Goal: Register for event/course

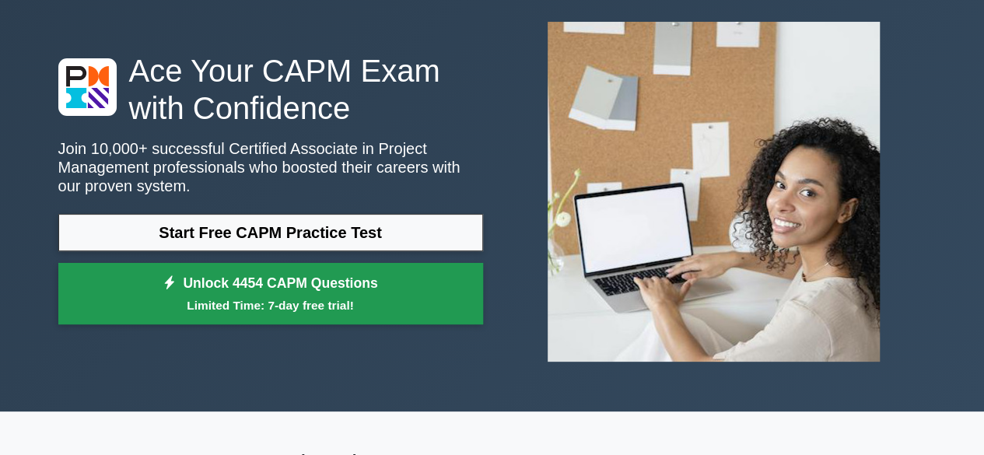
click at [368, 285] on link "Unlock 4454 CAPM Questions Limited Time: 7-day free trial!" at bounding box center [270, 294] width 425 height 62
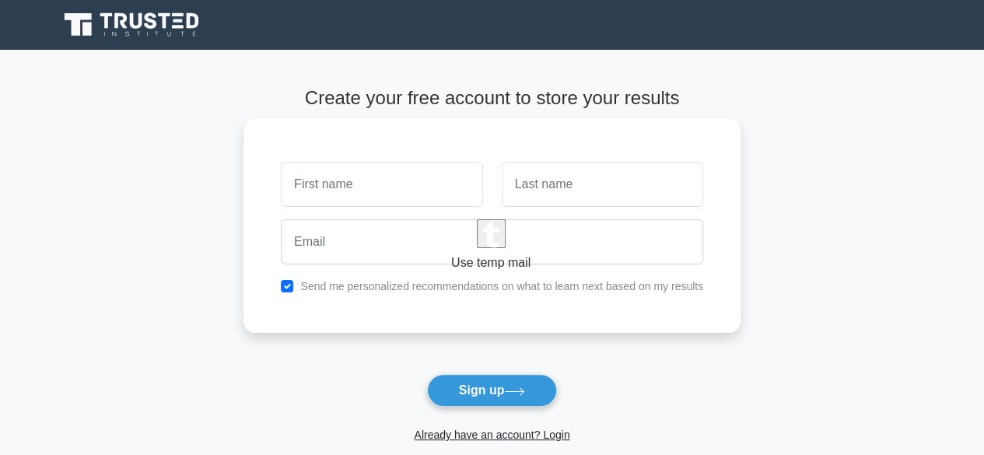
click at [363, 183] on input "text" at bounding box center [381, 184] width 201 height 45
type input "DADW"
click at [533, 190] on input "text" at bounding box center [602, 184] width 201 height 45
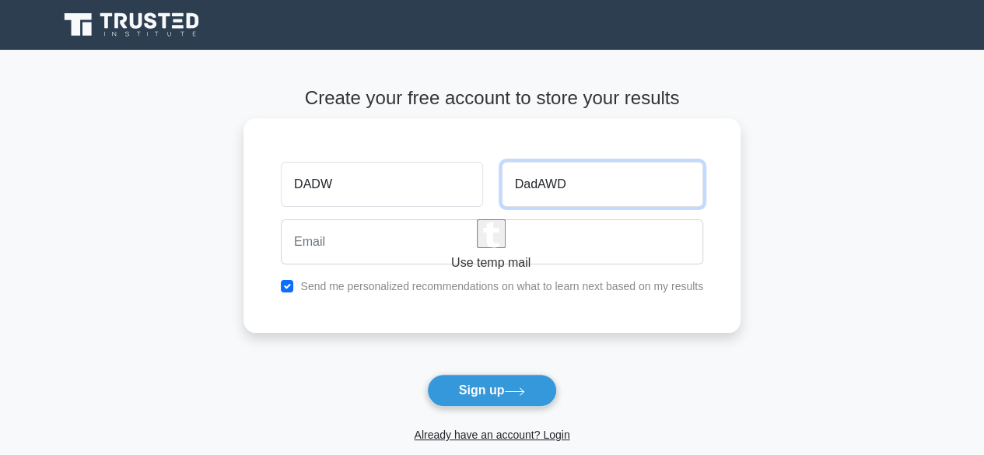
type input "DadAWD"
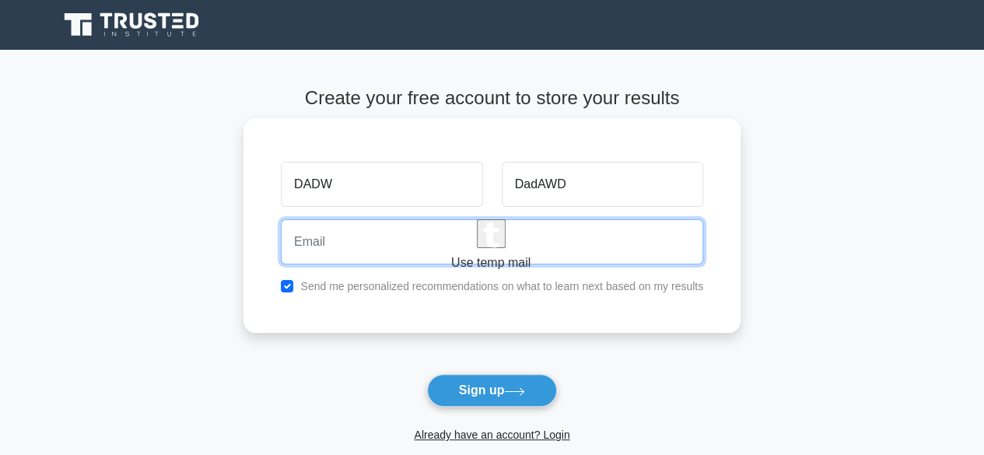
click at [484, 245] on input "email" at bounding box center [492, 241] width 422 height 45
paste input "hagoye5702@jobzyy.com"
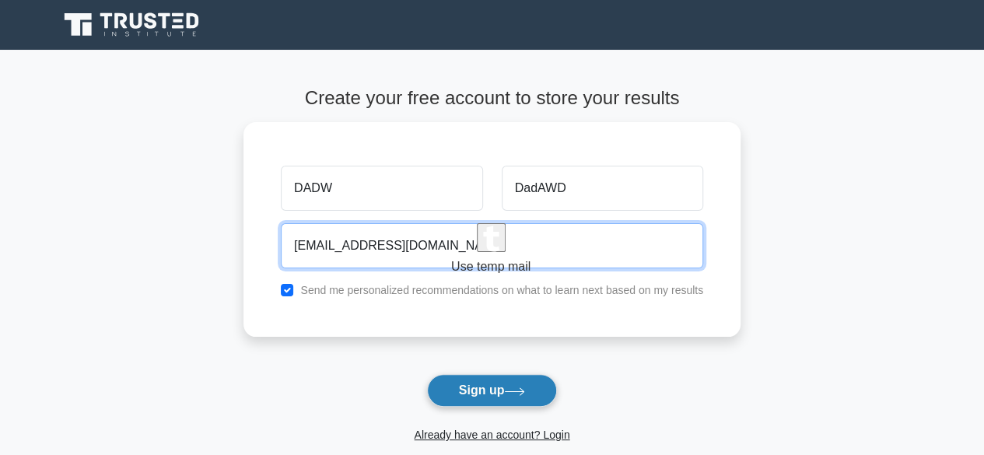
type input "hagoye5702@jobzyy.com"
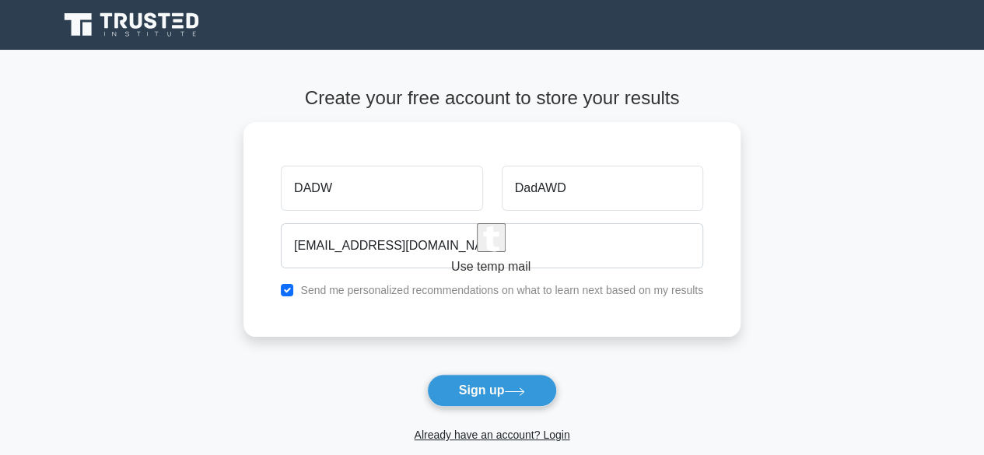
click at [525, 393] on icon at bounding box center [514, 391] width 21 height 9
